Goal: Book appointment/travel/reservation

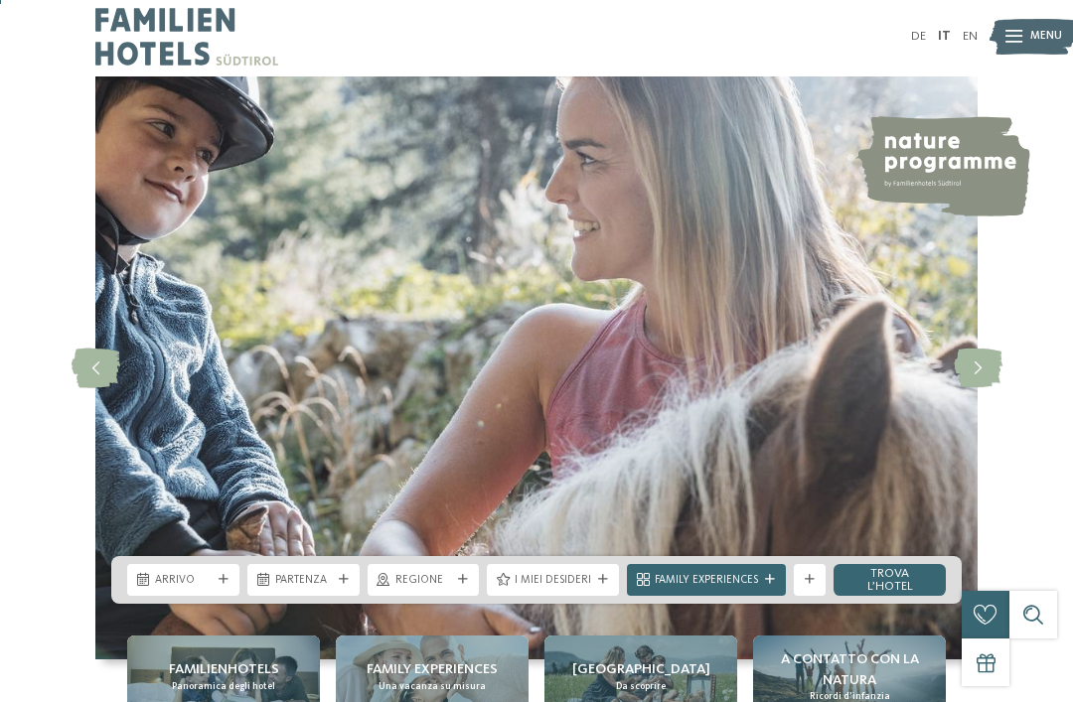
click at [201, 589] on span "Arrivo" at bounding box center [183, 581] width 57 height 16
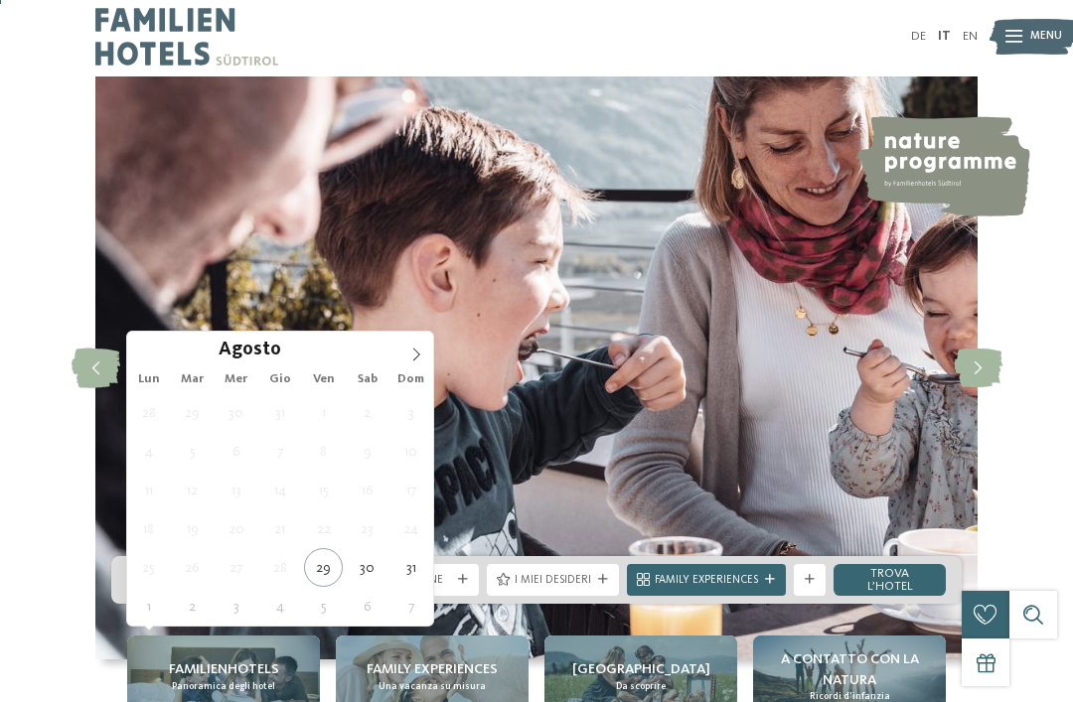
type div "[DATE]"
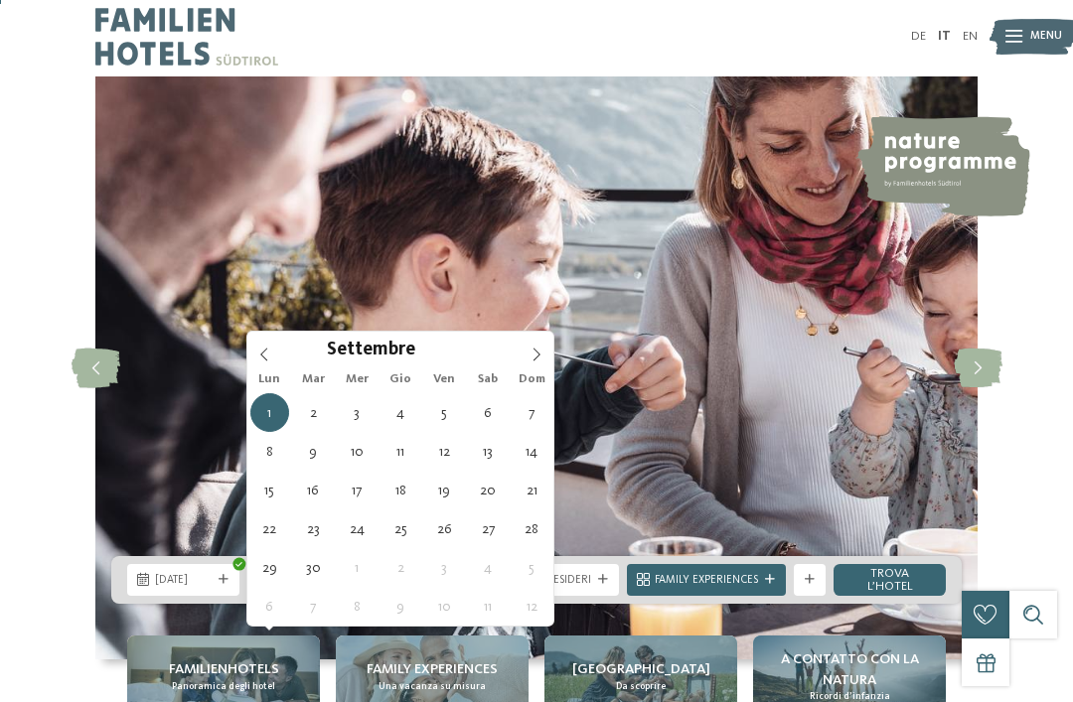
type div "[DATE]"
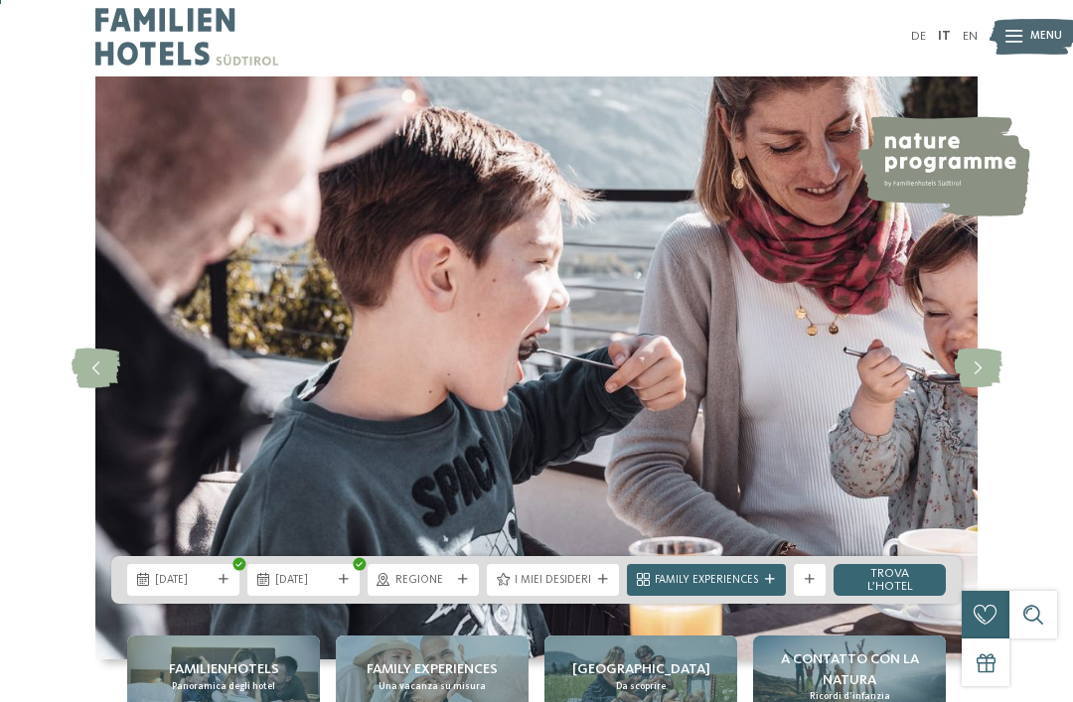
click at [452, 589] on span "Regione" at bounding box center [423, 581] width 57 height 16
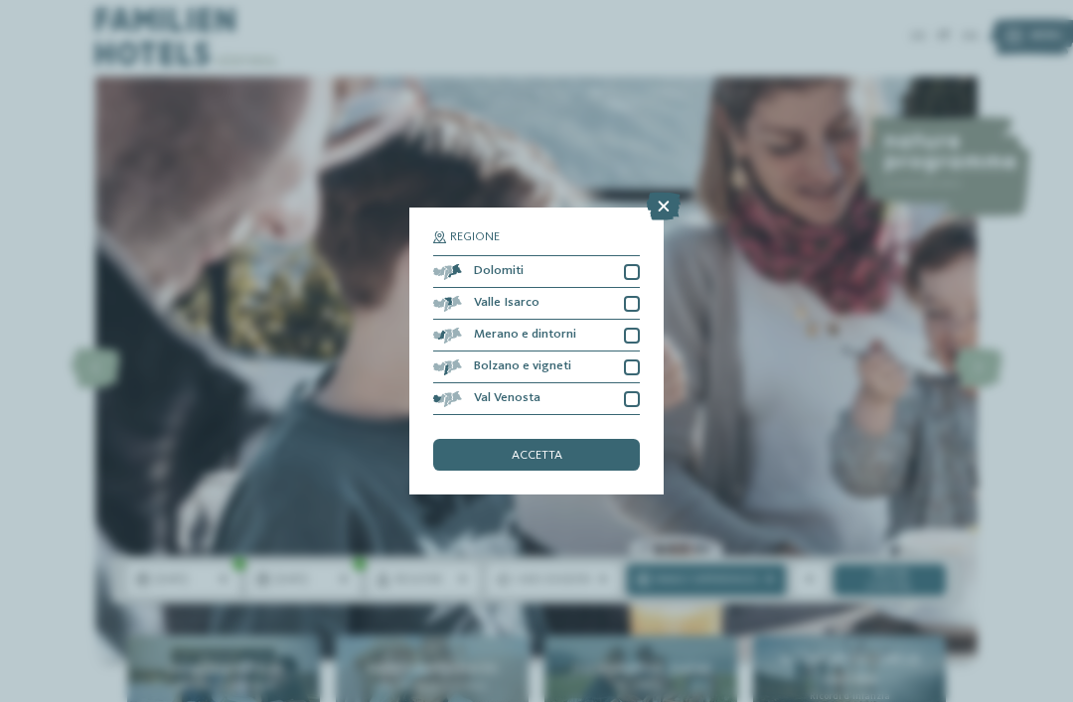
click at [627, 264] on div at bounding box center [632, 272] width 16 height 16
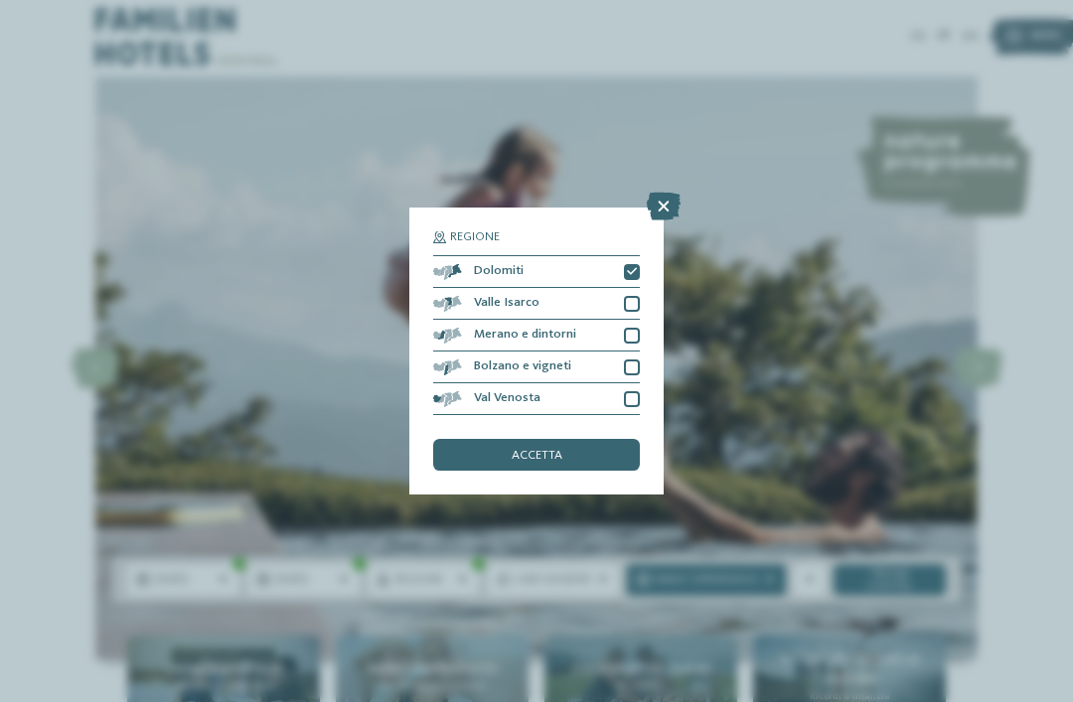
click at [620, 288] on div "Valle Isarco" at bounding box center [536, 304] width 207 height 32
click at [635, 320] on div "Merano e dintorni" at bounding box center [536, 336] width 207 height 32
click at [630, 352] on div "Bolzano e vigneti" at bounding box center [536, 368] width 207 height 32
click at [631, 383] on div "Val Venosta" at bounding box center [536, 399] width 207 height 32
click at [560, 450] on span "accetta" at bounding box center [537, 456] width 51 height 13
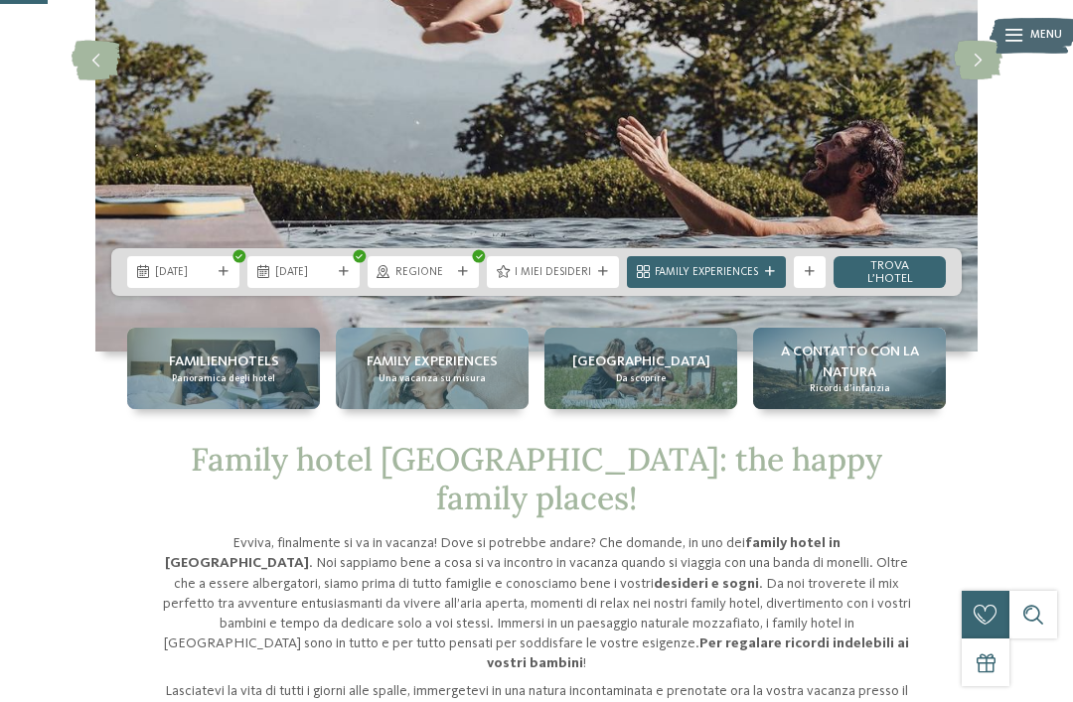
scroll to position [312, 0]
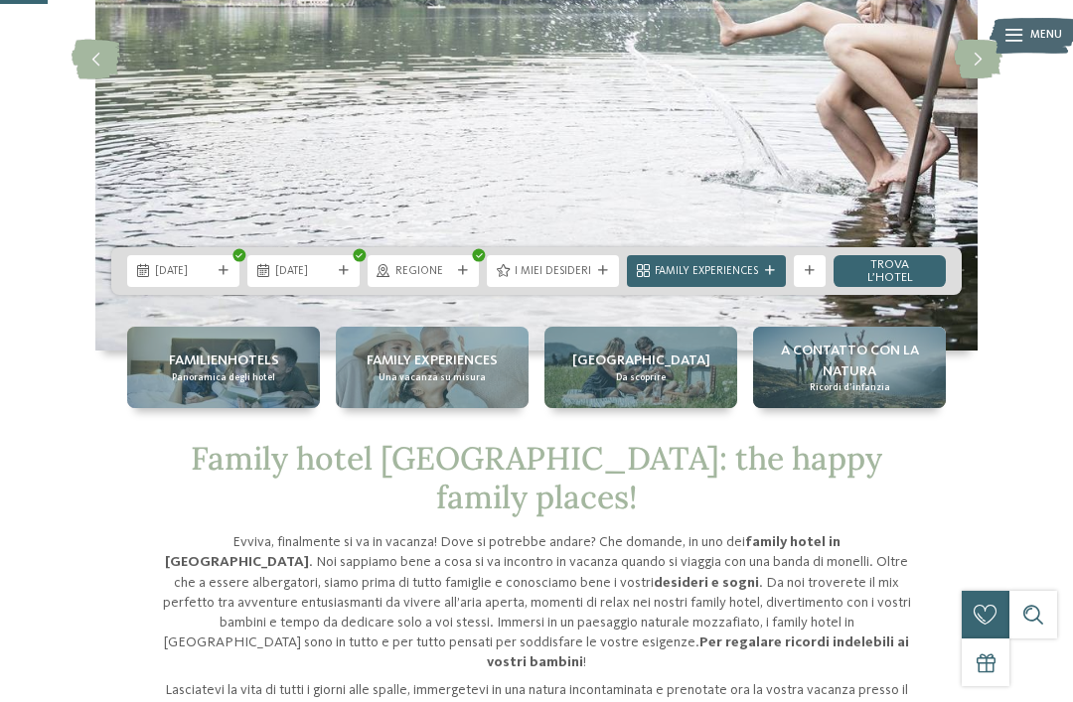
click at [584, 287] on div "I miei desideri" at bounding box center [553, 271] width 132 height 32
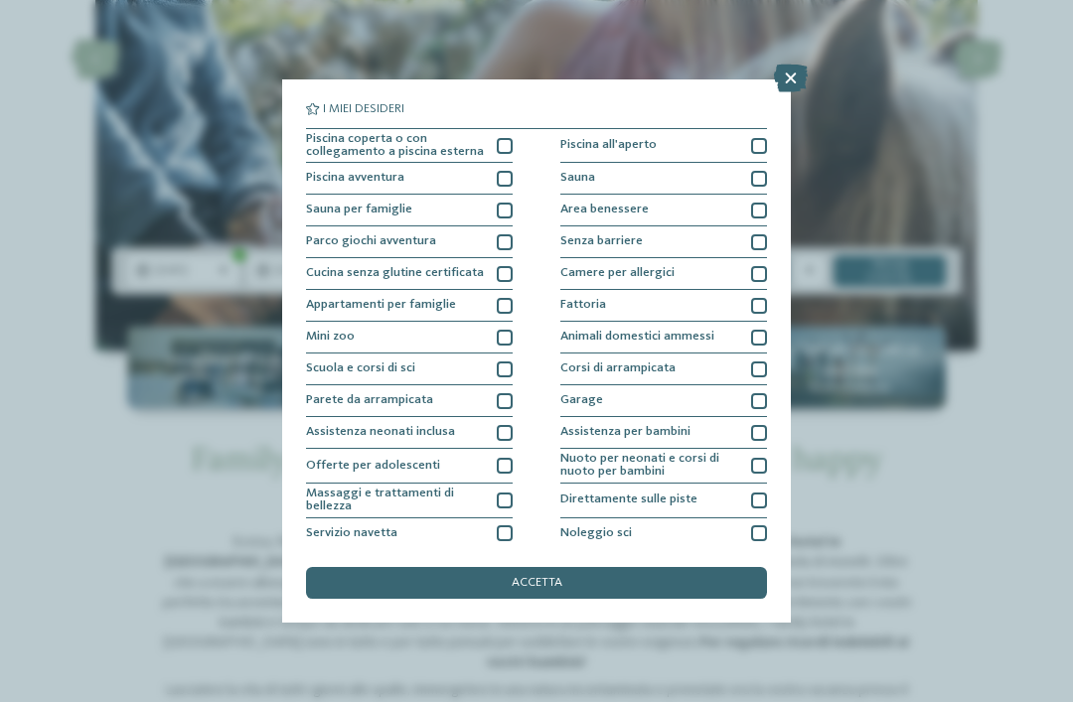
click at [512, 132] on div "Piscina coperta o con collegamento a piscina esterna" at bounding box center [409, 146] width 207 height 35
click at [501, 178] on div at bounding box center [505, 179] width 16 height 16
click at [502, 237] on div at bounding box center [505, 242] width 16 height 16
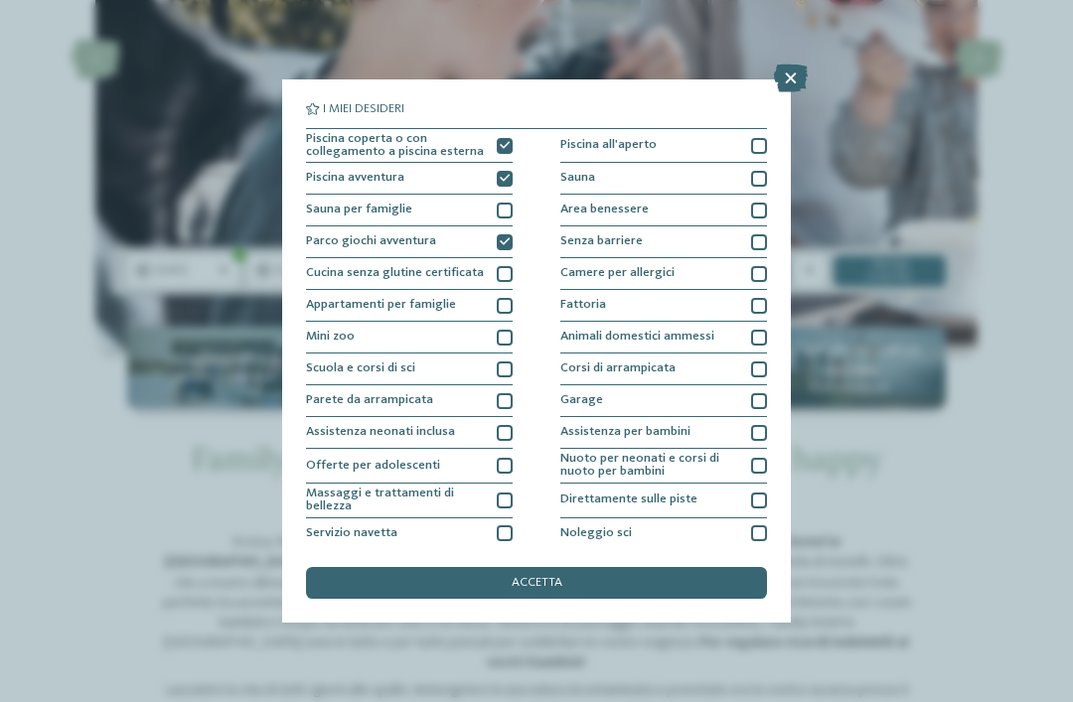
click at [753, 141] on div at bounding box center [759, 146] width 16 height 16
click at [558, 577] on span "accetta" at bounding box center [537, 583] width 51 height 13
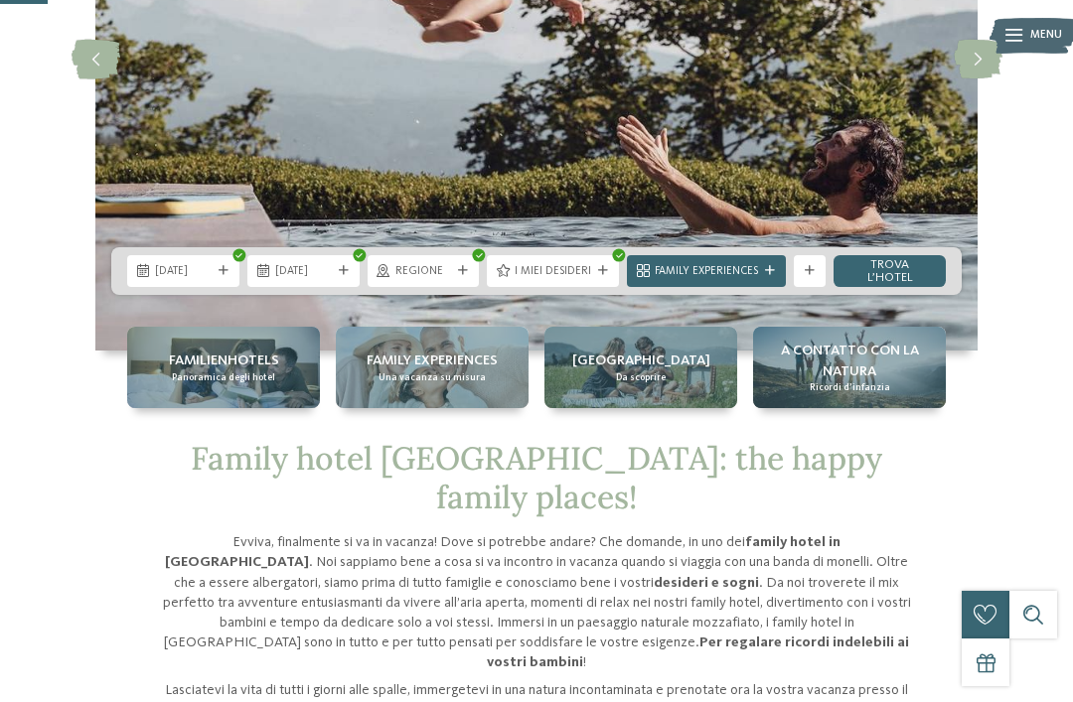
click at [893, 287] on link "trova l’hotel" at bounding box center [889, 271] width 112 height 32
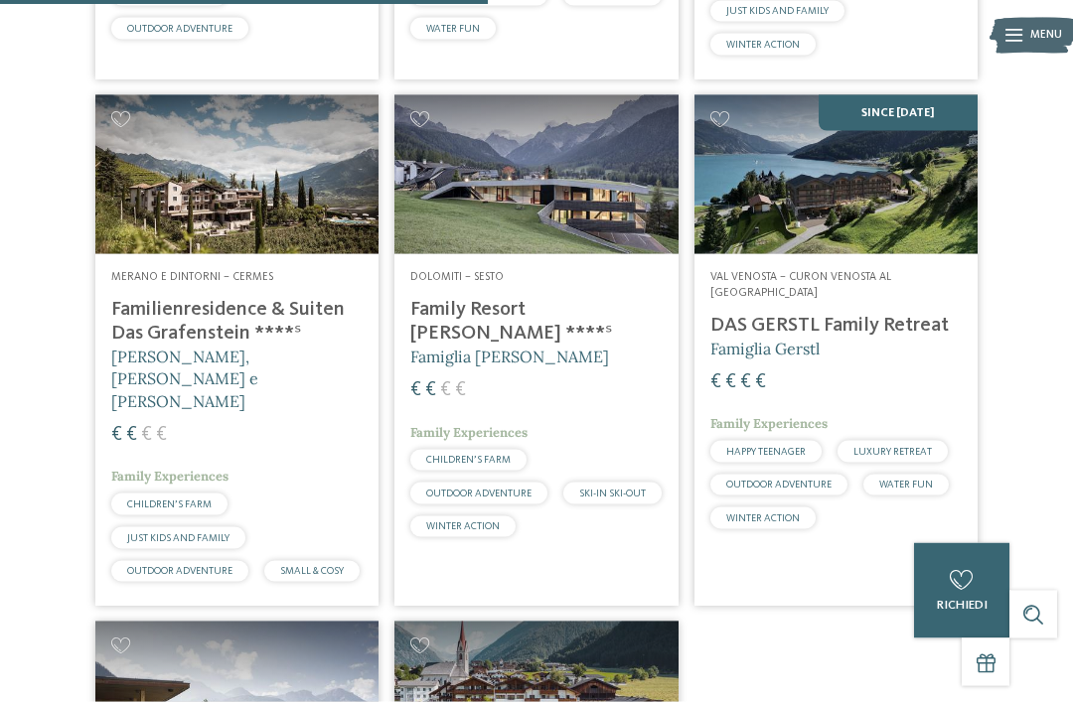
scroll to position [1057, 0]
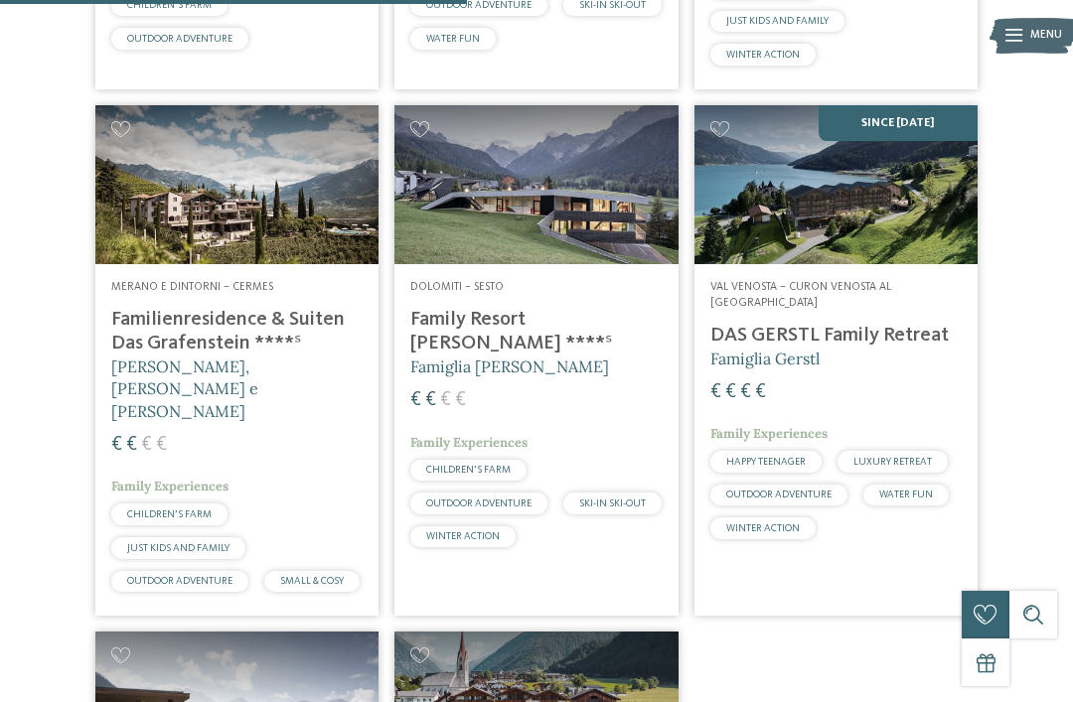
click at [215, 308] on h4 "Familienresidence & Suiten Das Grafenstein ****ˢ" at bounding box center [236, 332] width 251 height 48
